Goal: Task Accomplishment & Management: Use online tool/utility

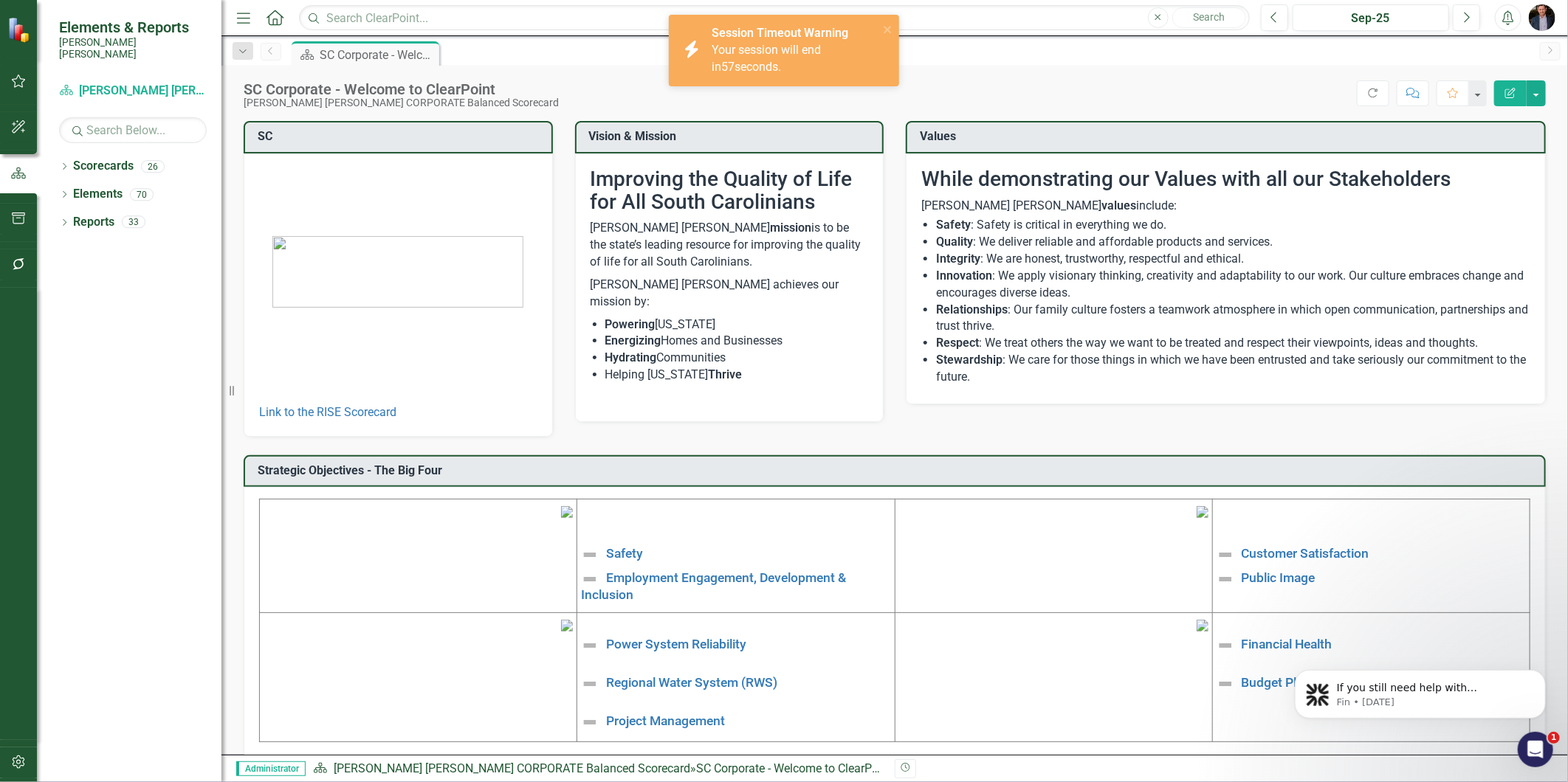
click at [795, 59] on div "Your session will end in 57 seconds." at bounding box center [793, 59] width 163 height 34
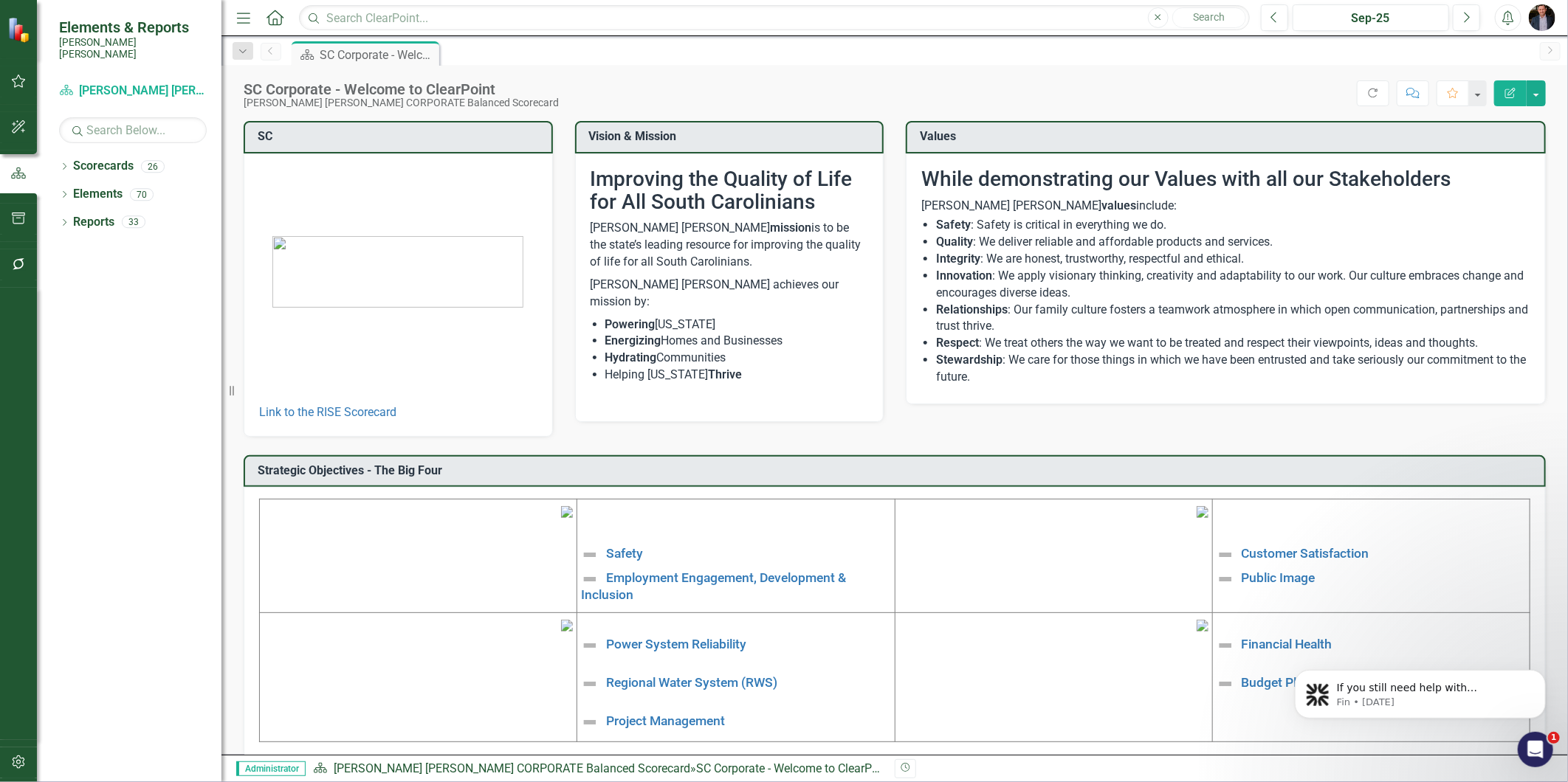
click at [776, 91] on div "icon.bolt Session Timeout Warning Your session will end in 57 seconds." at bounding box center [784, 57] width 236 height 89
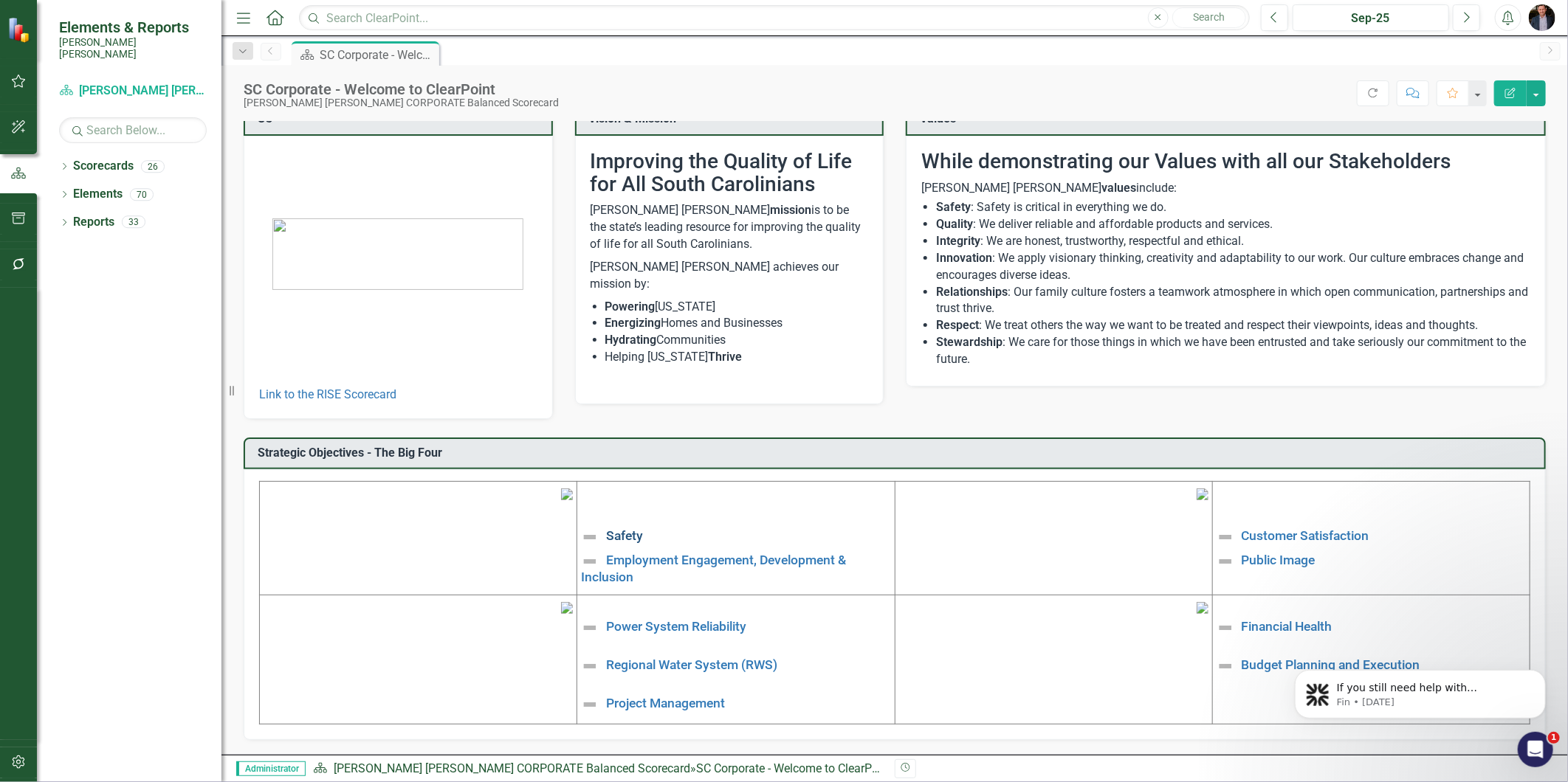
click at [635, 529] on link "Safety" at bounding box center [624, 537] width 37 height 15
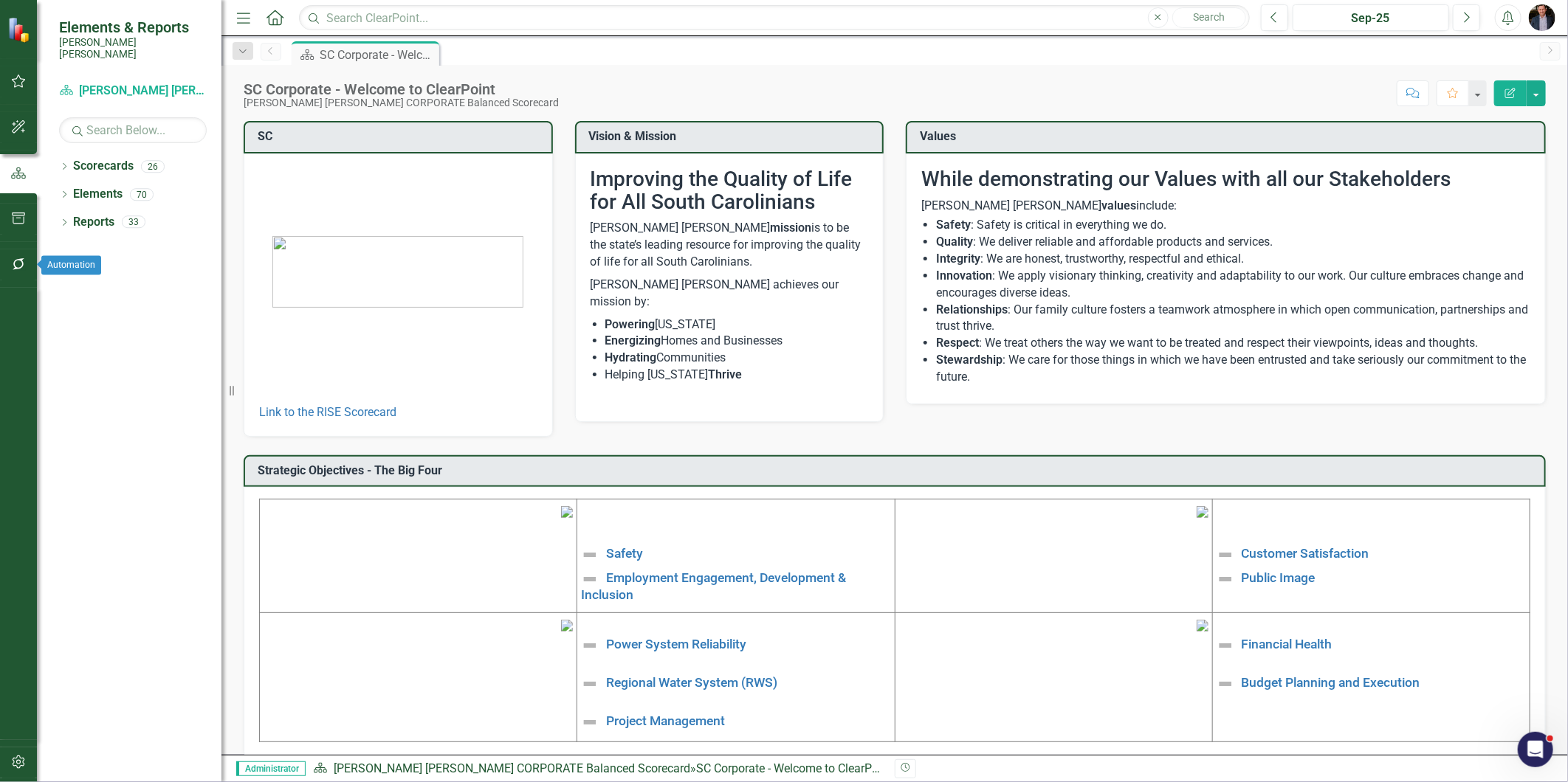
click at [8, 260] on button "button" at bounding box center [19, 265] width 33 height 31
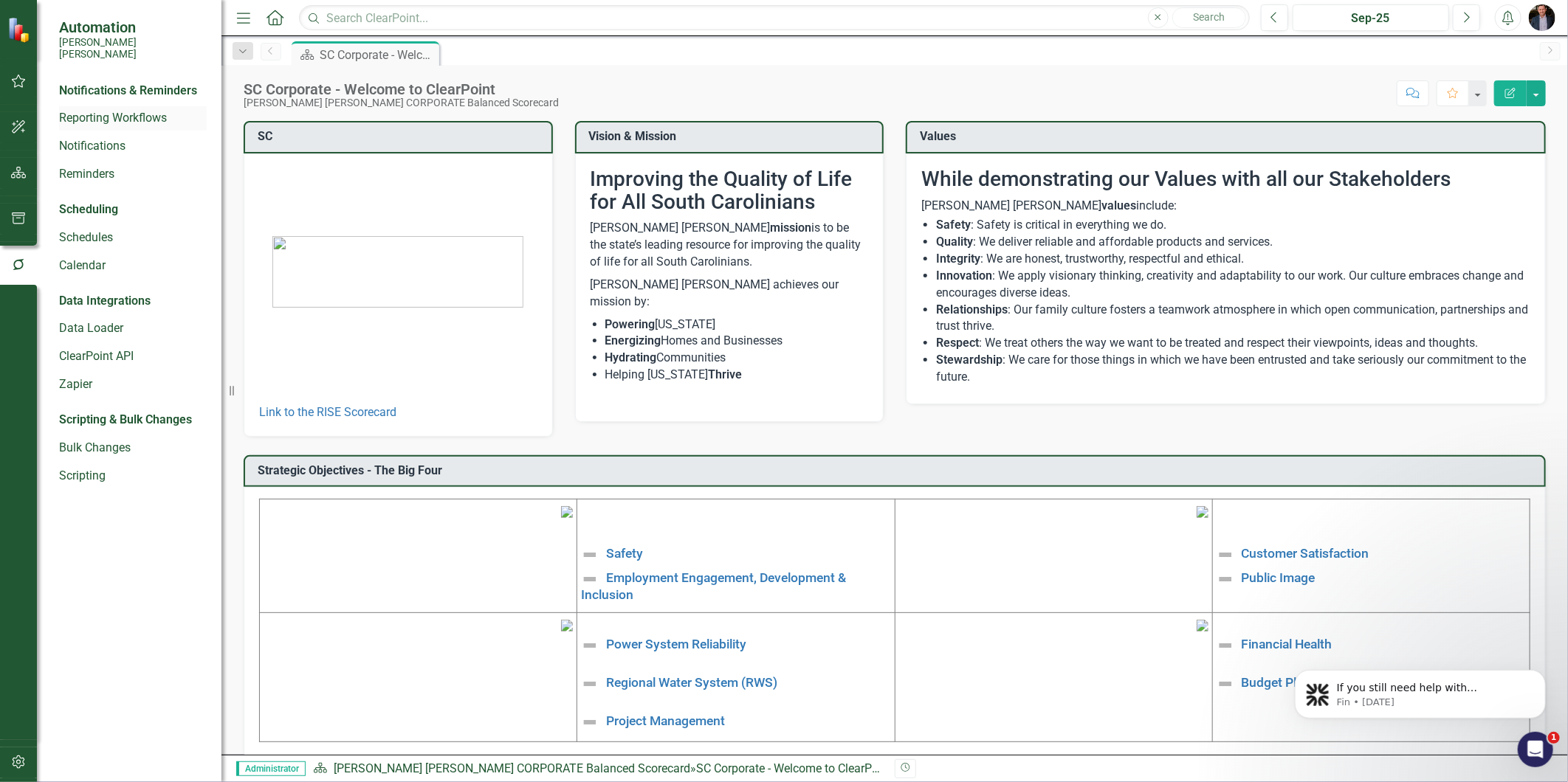
click at [114, 110] on link "Reporting Workflows" at bounding box center [133, 118] width 148 height 17
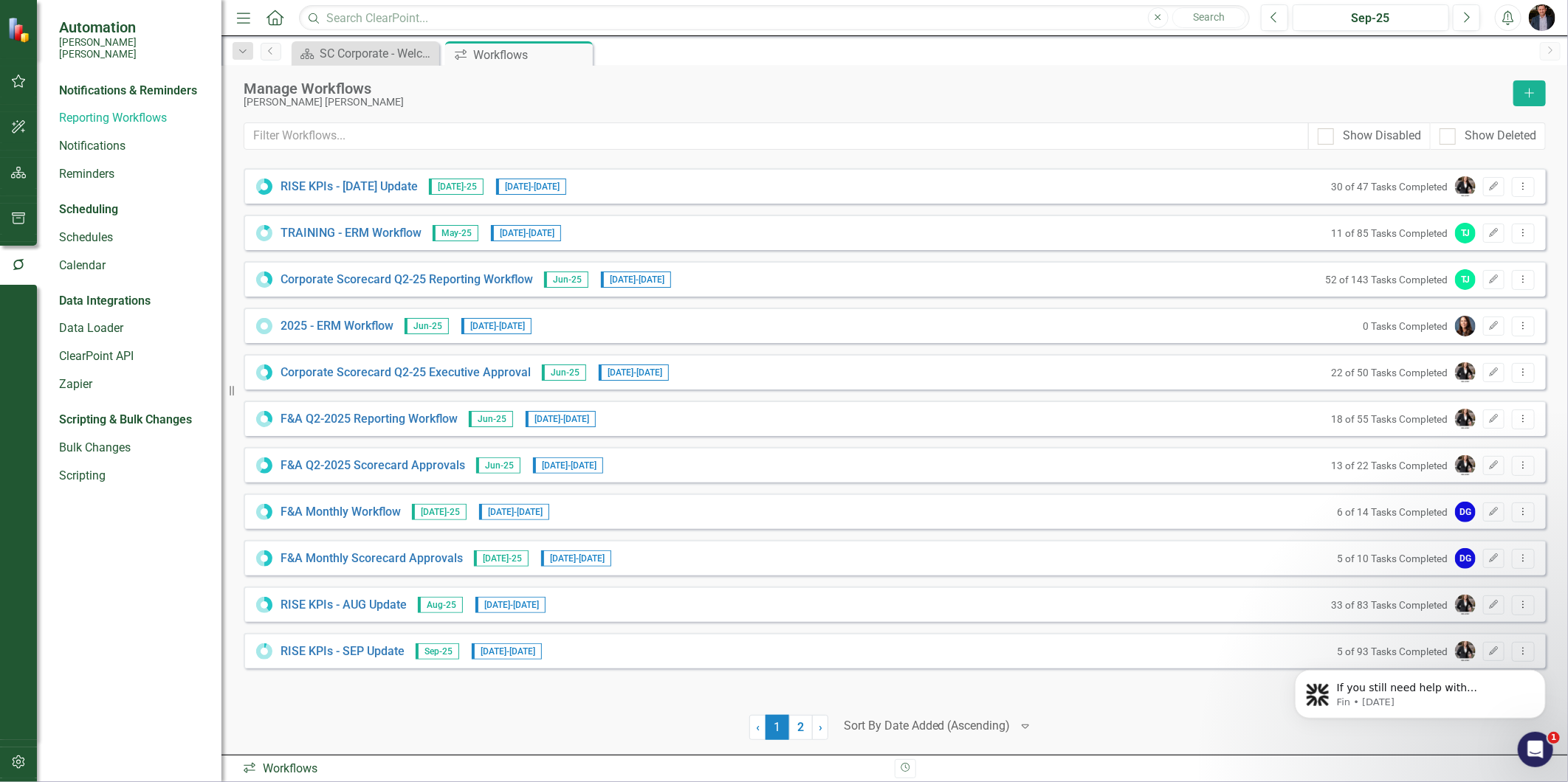
click at [919, 735] on div at bounding box center [927, 726] width 167 height 20
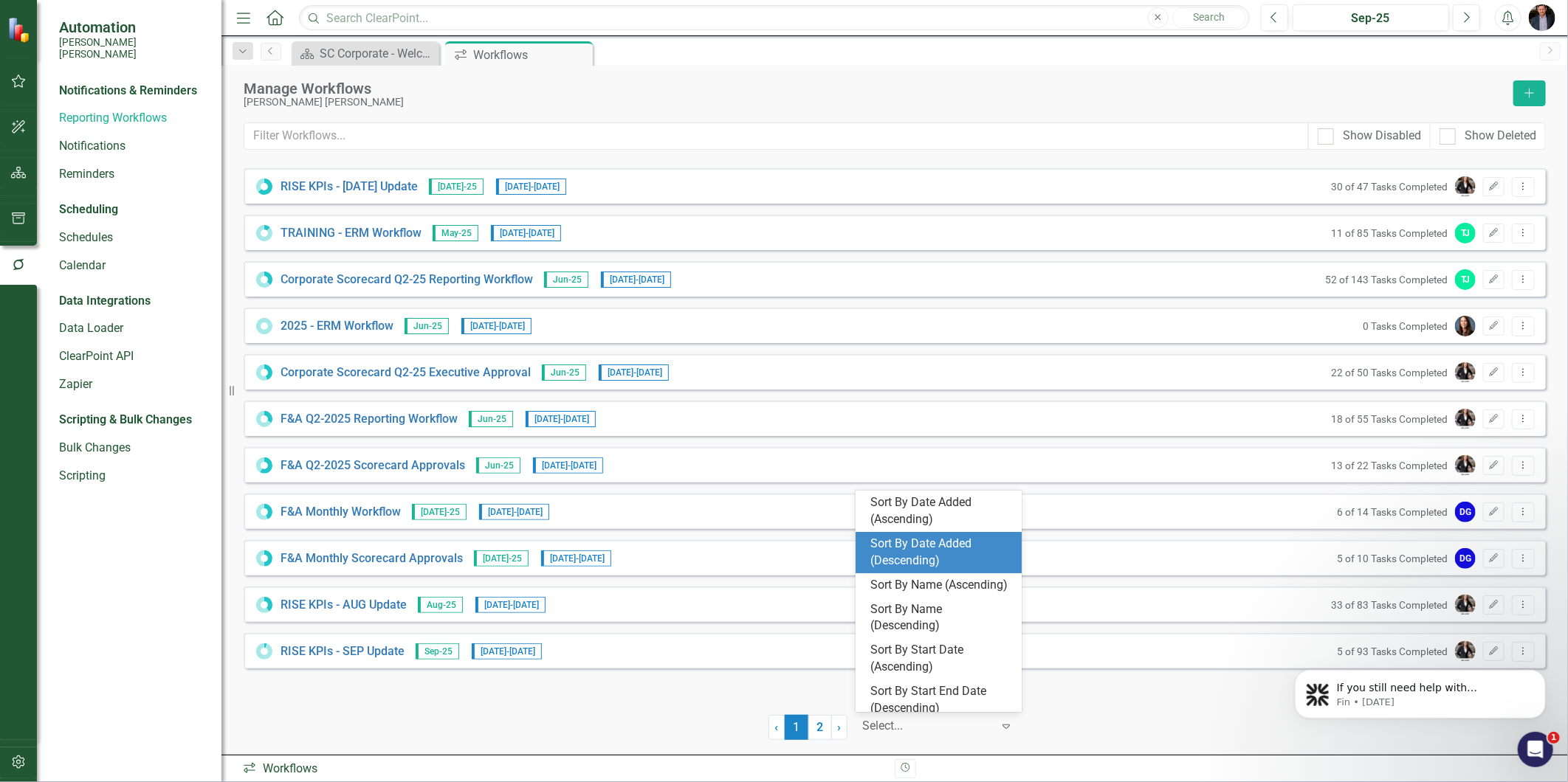
click at [975, 557] on div "Sort By Date Added (Descending)" at bounding box center [942, 552] width 143 height 34
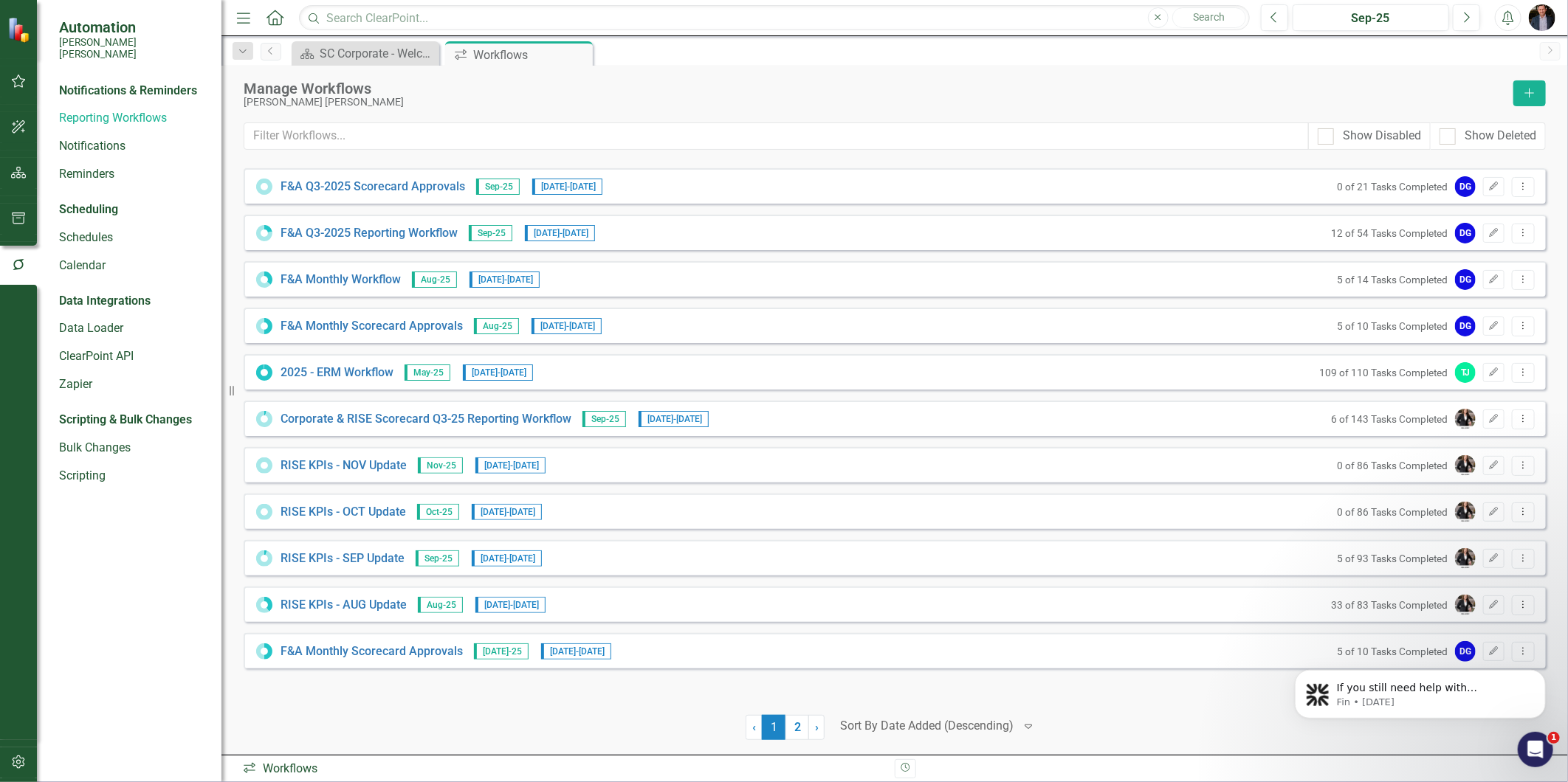
click at [569, 717] on div at bounding box center [494, 727] width 502 height 25
click at [491, 414] on link "Corporate & RISE Scorecard Q3-25 Reporting Workflow" at bounding box center [426, 419] width 291 height 17
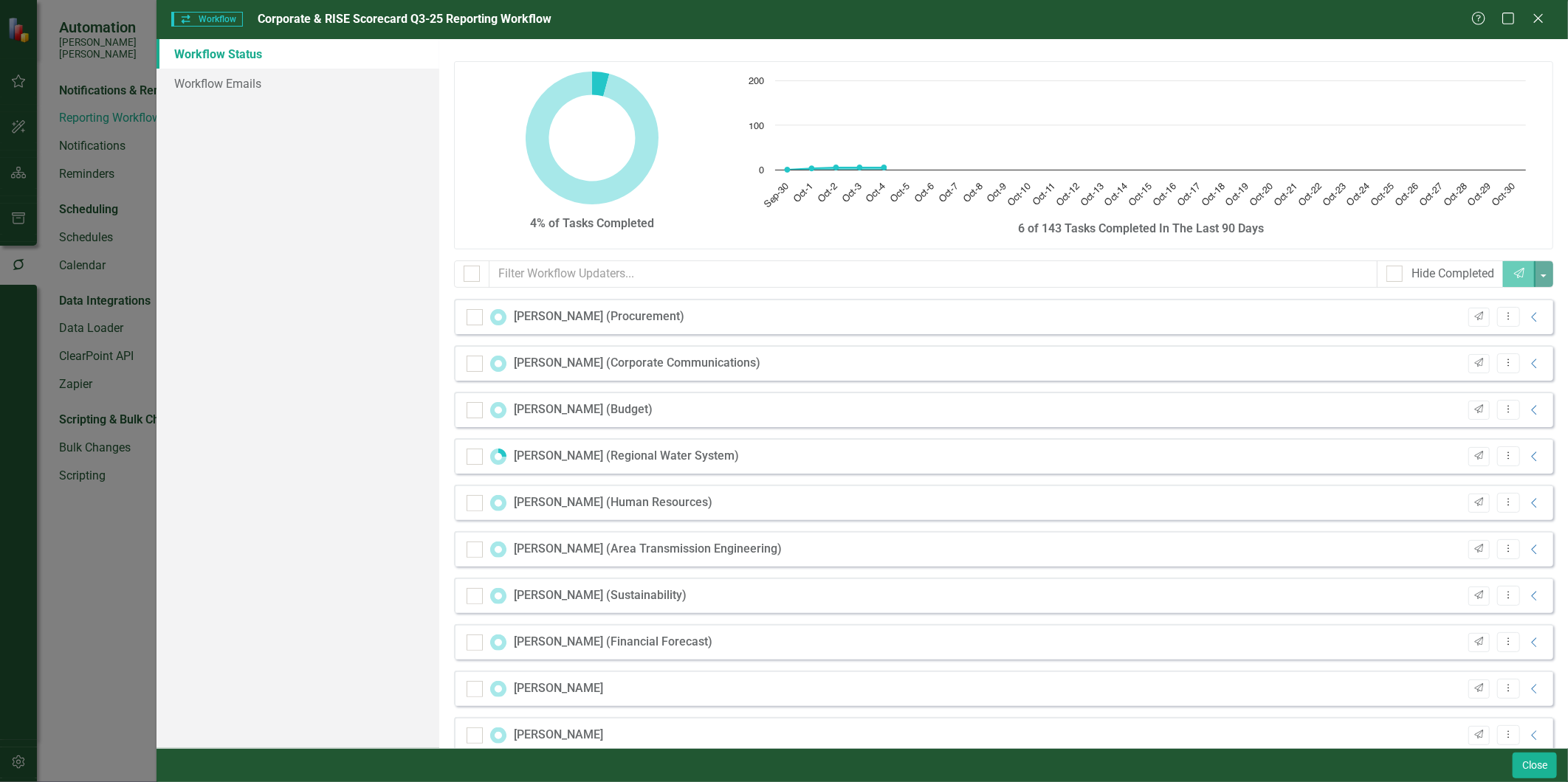
checkbox input "false"
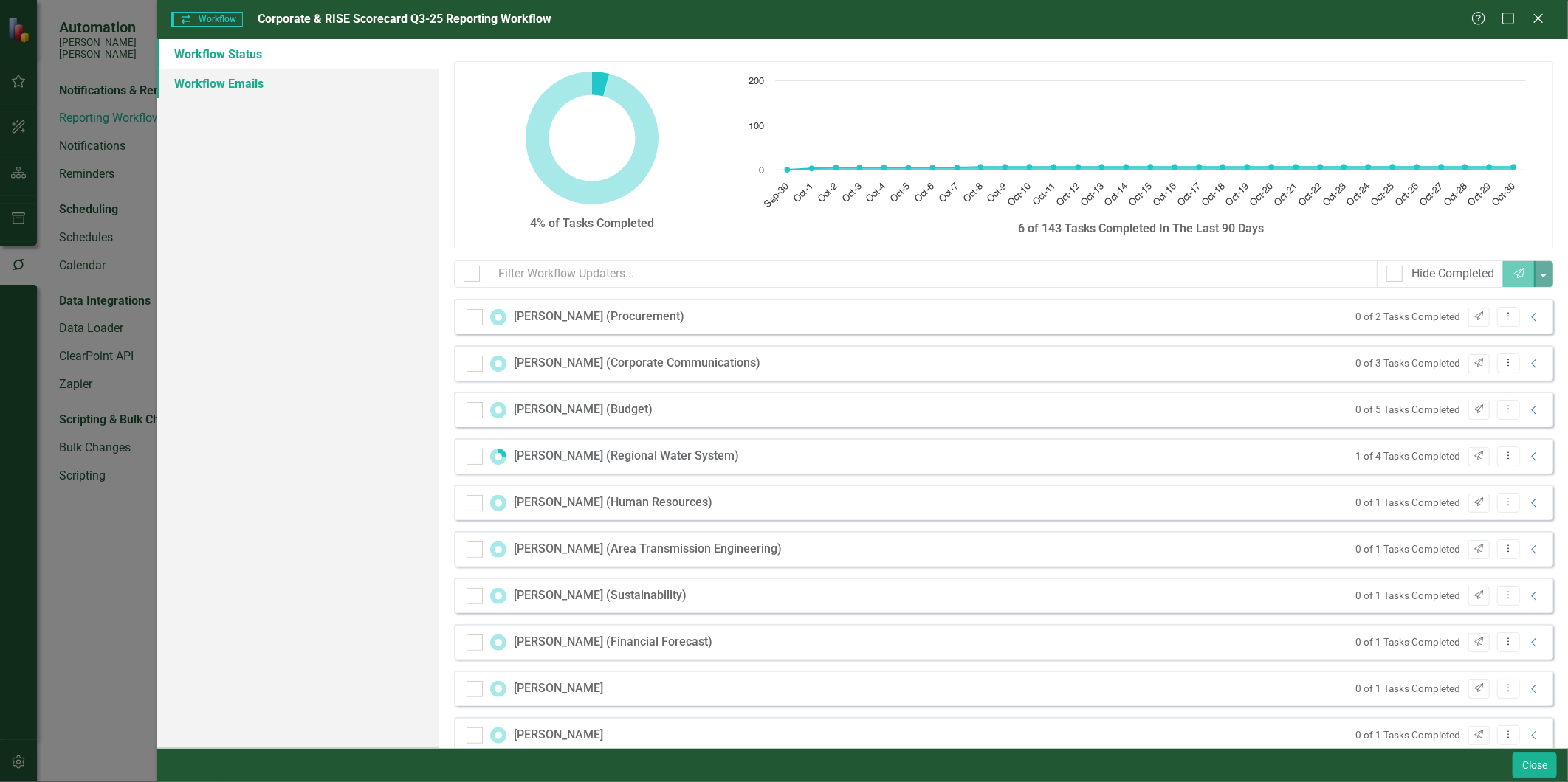
click at [214, 77] on link "Workflow Emails" at bounding box center [297, 83] width 282 height 29
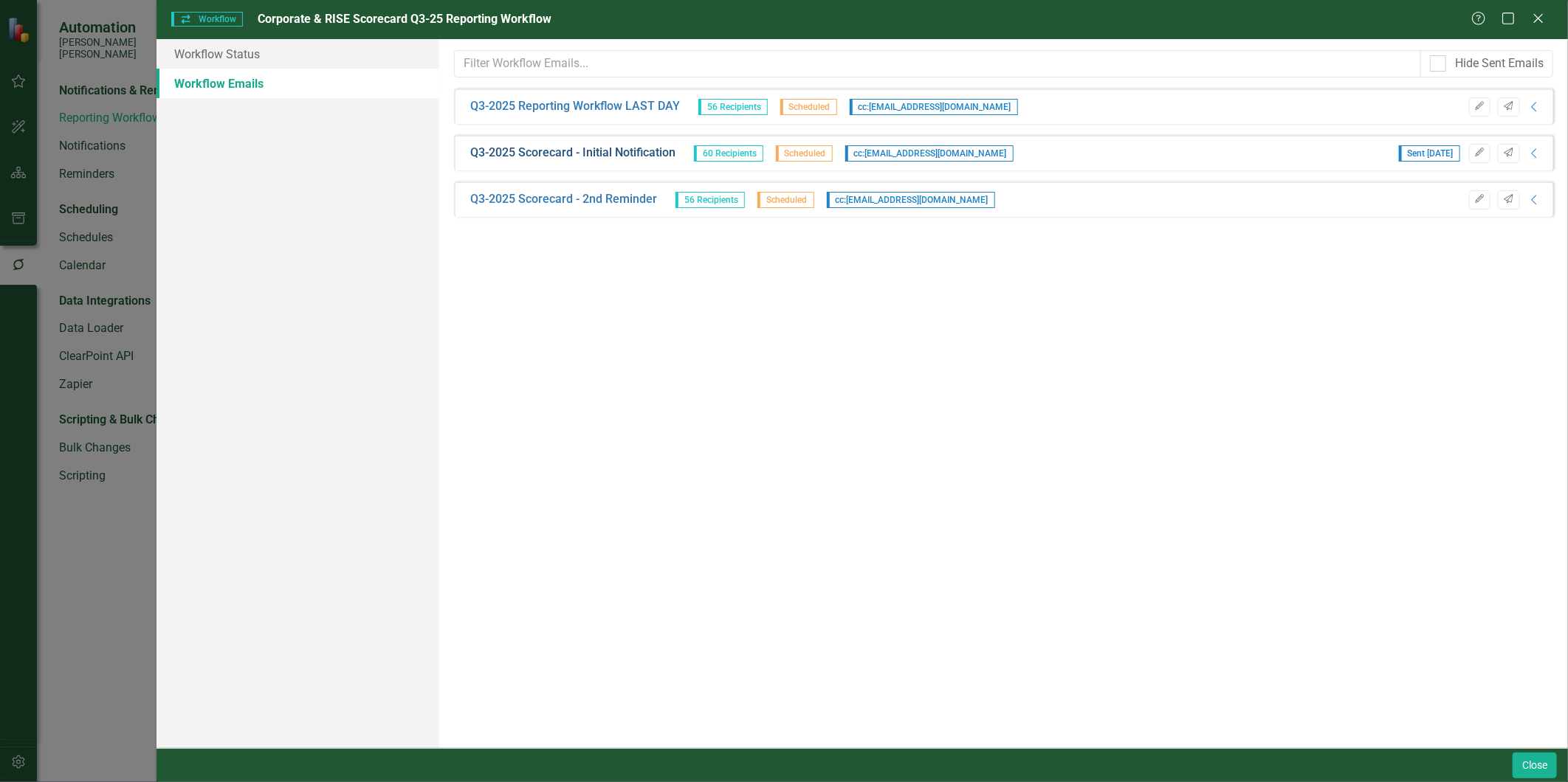
click at [634, 149] on link "Q3-2025 Scorecard - Initial Notification" at bounding box center [573, 153] width 205 height 17
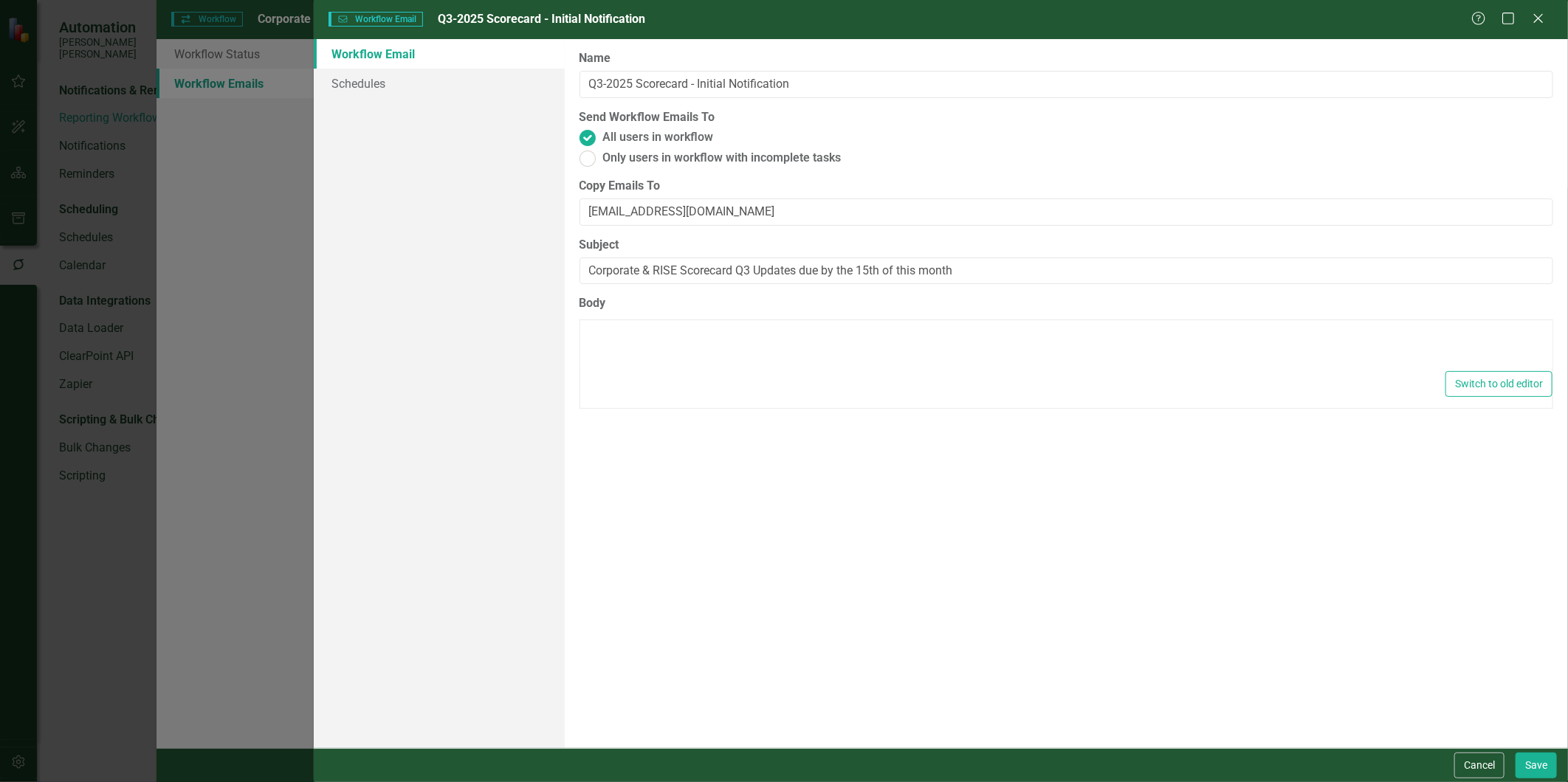
type textarea "<p>Dear {FirstName},</p> <p>You are linked to one or more scorecard KPIs and/or…"
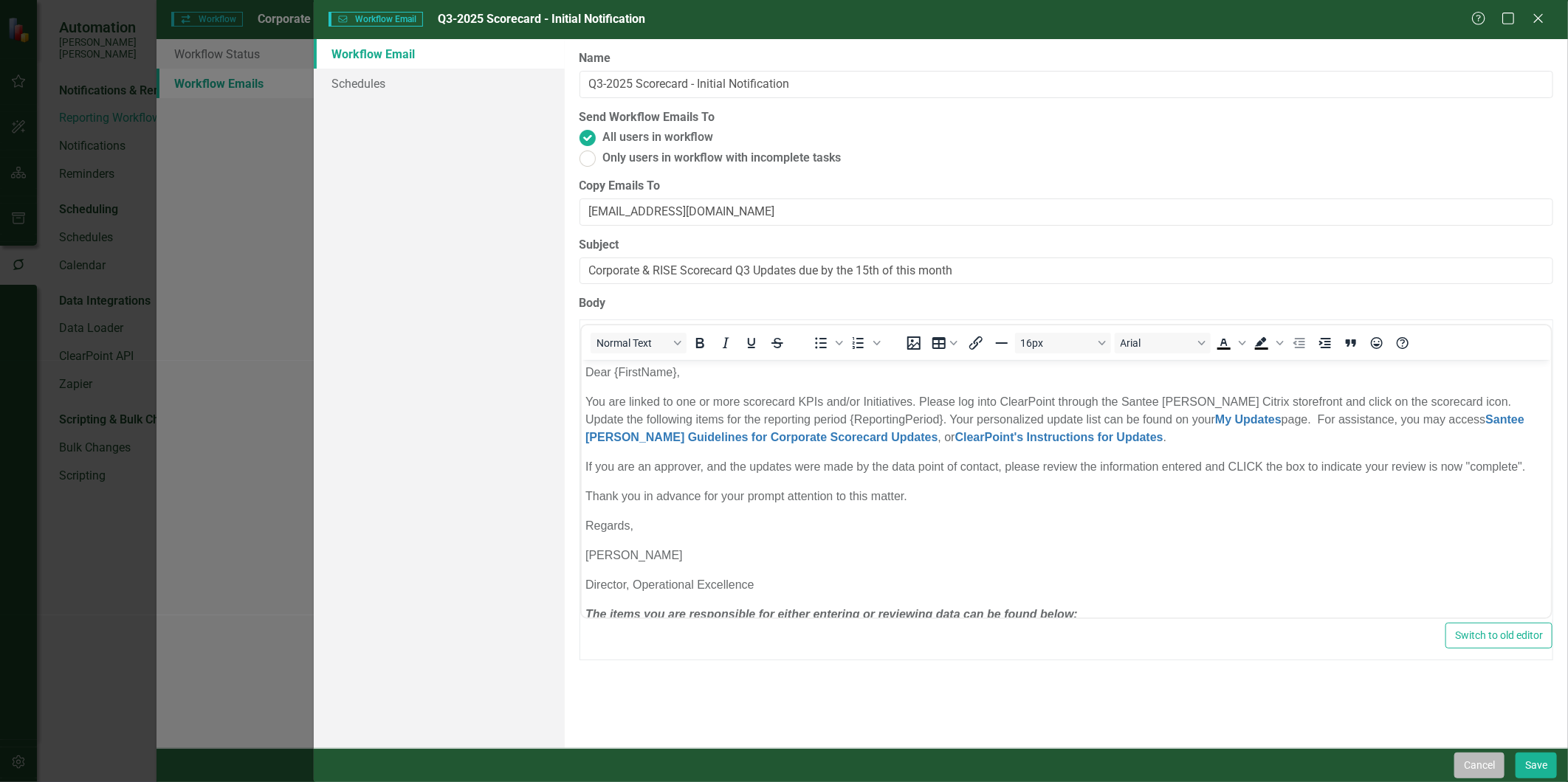
click at [1466, 762] on button "Cancel" at bounding box center [1480, 765] width 51 height 26
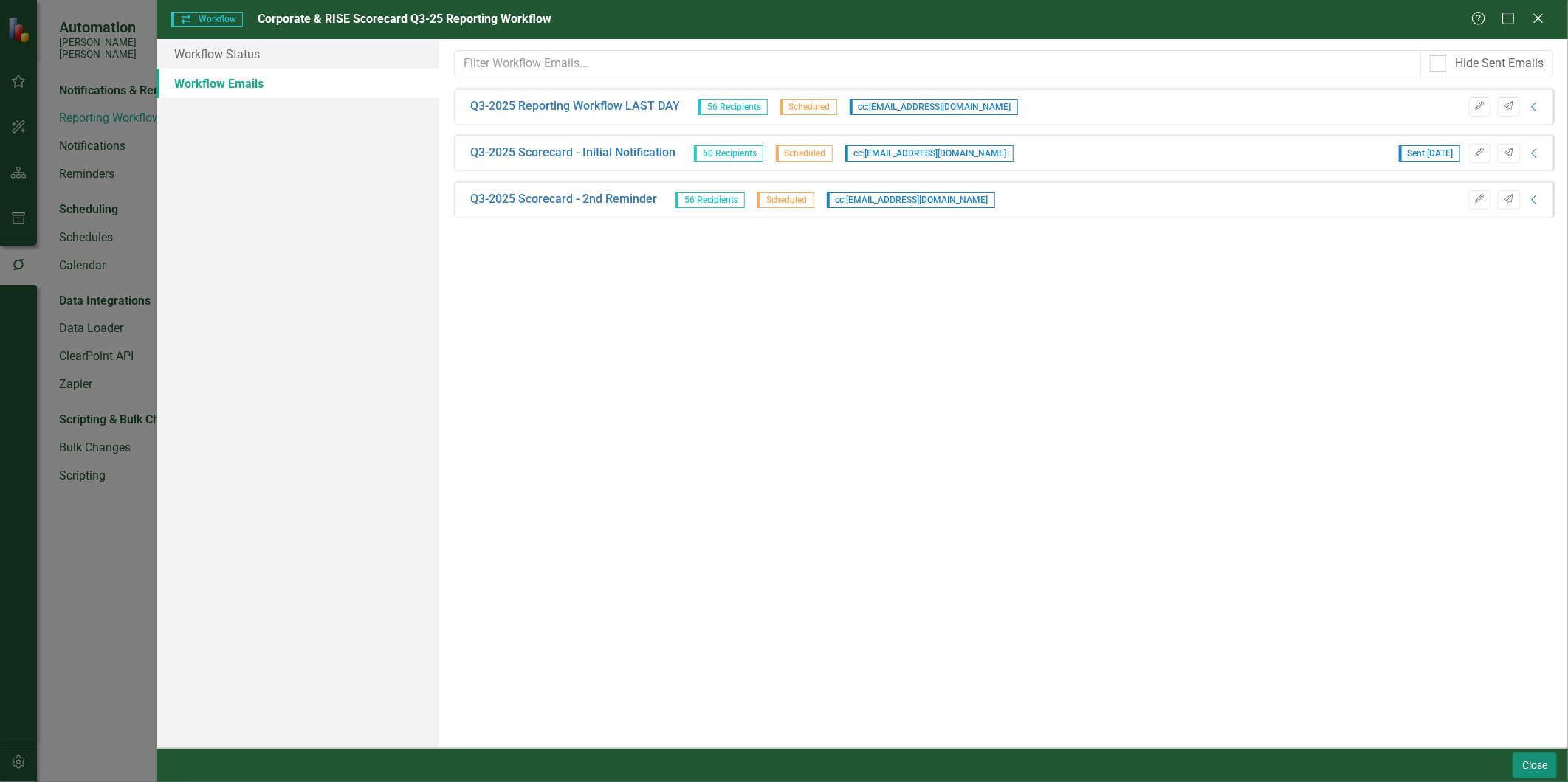
click at [1533, 761] on button "Close" at bounding box center [1535, 765] width 45 height 26
